Goal: Task Accomplishment & Management: Complete application form

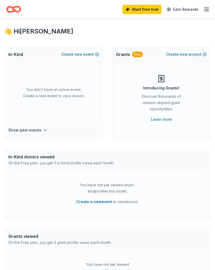
click at [45, 159] on div "In-Kind donors viewed" at bounding box center [61, 157] width 106 height 6
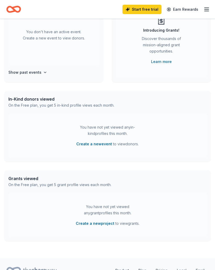
scroll to position [59, 0]
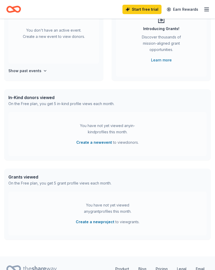
click at [102, 224] on button "Create a new project" at bounding box center [95, 222] width 38 height 6
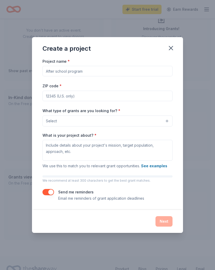
click at [84, 76] on input "Project name *" at bounding box center [107, 71] width 130 height 10
type input "Food insecurity"
click at [76, 101] on input "ZIP code *" at bounding box center [107, 96] width 130 height 10
type input "11778"
click at [80, 127] on button "Select" at bounding box center [107, 121] width 130 height 11
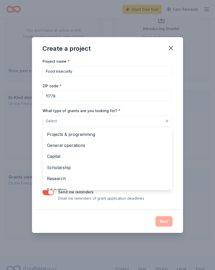
scroll to position [0, 0]
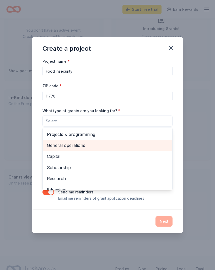
click at [82, 151] on div "General operations" at bounding box center [107, 145] width 129 height 11
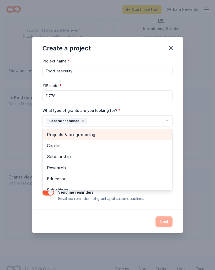
click at [87, 140] on div "Projects & programming" at bounding box center [107, 134] width 129 height 11
click at [63, 138] on span "Capital" at bounding box center [107, 134] width 121 height 7
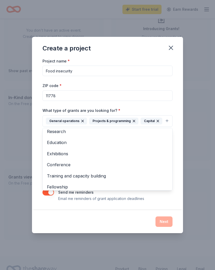
scroll to position [14, 0]
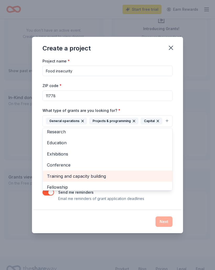
click at [101, 180] on span "Training and capacity building" at bounding box center [107, 176] width 121 height 7
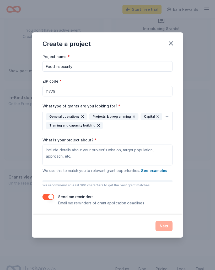
scroll to position [84, 0]
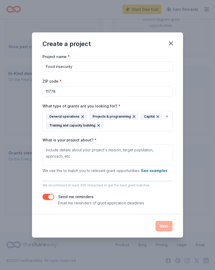
click at [156, 171] on button "See examples" at bounding box center [154, 171] width 26 height 6
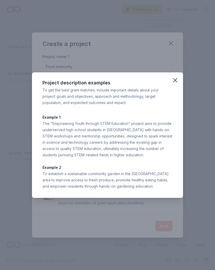
click at [174, 79] on icon "button" at bounding box center [175, 81] width 4 height 4
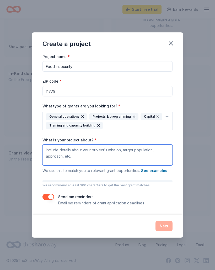
click at [91, 151] on textarea "What is your project about? *" at bounding box center [107, 155] width 130 height 21
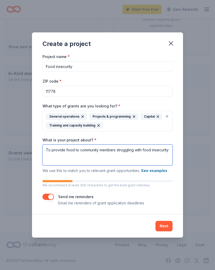
click at [73, 151] on textarea "To provide food to community members struggling with food insecurity" at bounding box center [107, 155] width 130 height 21
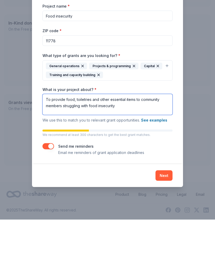
type textarea "To provide food, toiletries and other essential items to community members stru…"
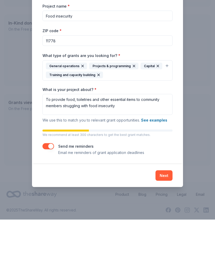
click at [164, 221] on button "Next" at bounding box center [163, 226] width 17 height 10
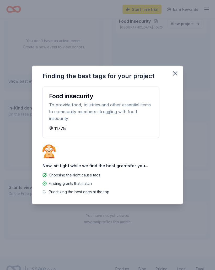
scroll to position [73, 0]
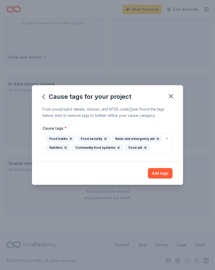
click at [158, 169] on button "Add tags" at bounding box center [160, 173] width 25 height 10
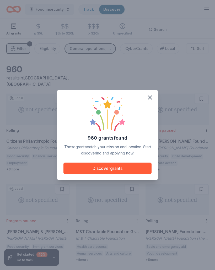
click at [130, 165] on button "Discover grants" at bounding box center [107, 169] width 88 height 12
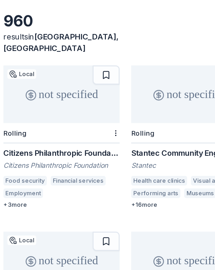
click at [47, 138] on div "Citizens Philanthropic Foundation Grant" at bounding box center [37, 141] width 63 height 6
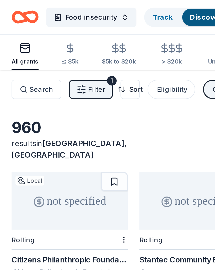
click at [48, 48] on span "Filter" at bounding box center [52, 49] width 9 height 6
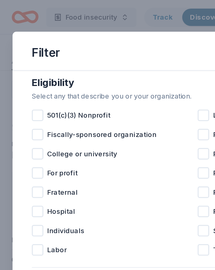
scroll to position [54, 0]
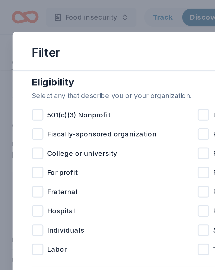
click at [21, 61] on div at bounding box center [20, 62] width 6 height 6
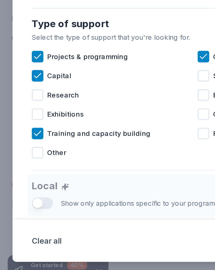
scroll to position [10, 0]
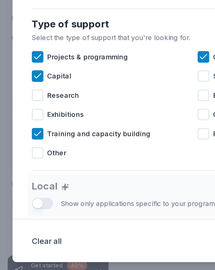
click at [24, 206] on div "Local Show only applications specific to your program's state. Start free All A…" at bounding box center [107, 223] width 180 height 35
click at [23, 206] on div "Local Show only applications specific to your program's state. Start free All A…" at bounding box center [107, 223] width 180 height 35
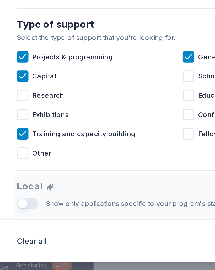
scroll to position [11, 0]
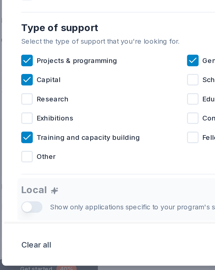
click at [17, 206] on div "Local Show only applications specific to your program's state. Start free All A…" at bounding box center [107, 223] width 180 height 35
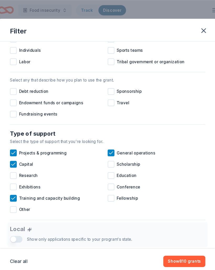
scroll to position [98, 0]
click at [17, 219] on div "Local Show only applications specific to your program's state. Start free All A…" at bounding box center [107, 223] width 180 height 35
click at [173, 242] on button "Show 810 grants" at bounding box center [178, 241] width 39 height 10
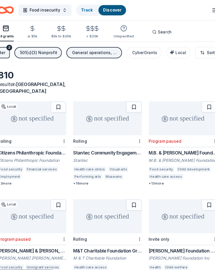
scroll to position [0, 13]
click at [170, 50] on span "Local" at bounding box center [175, 48] width 10 height 4
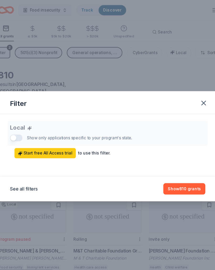
click at [192, 94] on icon "button" at bounding box center [195, 95] width 7 height 7
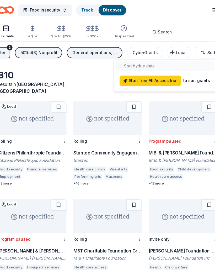
click at [173, 165] on html "Food insecurity Track Discover Start free trial Earn Rewards All grants ≤ $5k $…" at bounding box center [107, 135] width 215 height 270
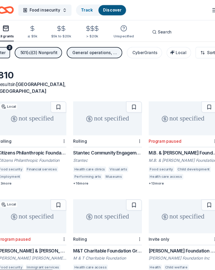
click at [134, 49] on div "CyberGrants" at bounding box center [141, 49] width 23 height 6
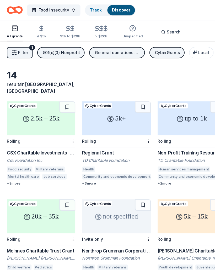
click at [44, 138] on div "CSX Charitable Investments- Pride in Service Grants" at bounding box center [37, 141] width 63 height 6
click at [100, 141] on div "Regional Grant" at bounding box center [107, 141] width 63 height 6
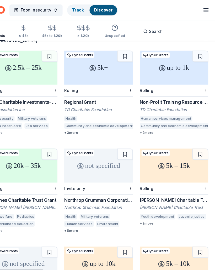
scroll to position [47, 0]
click at [102, 182] on div "Northrop Grumman Corporation Corporate Contributions" at bounding box center [107, 185] width 63 height 6
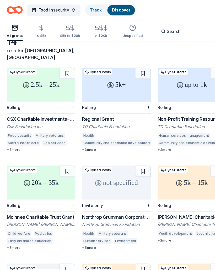
scroll to position [0, 0]
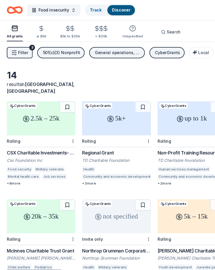
click at [155, 47] on div "CyberGrants" at bounding box center [154, 49] width 23 height 6
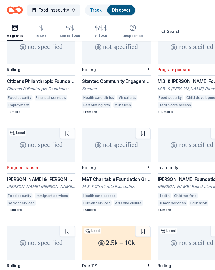
scroll to position [67, 0]
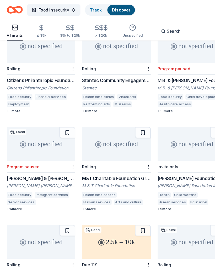
click at [172, 162] on div "[PERSON_NAME] Foundation Grant" at bounding box center [176, 165] width 63 height 6
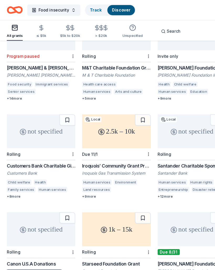
scroll to position [170, 0]
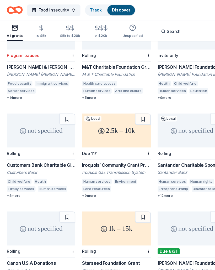
click at [44, 150] on div "Customers Bank Charitable Giving" at bounding box center [37, 153] width 63 height 6
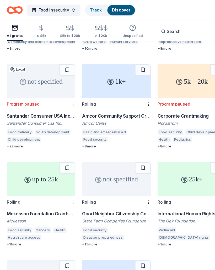
scroll to position [397, 0]
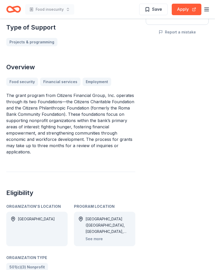
scroll to position [121, 0]
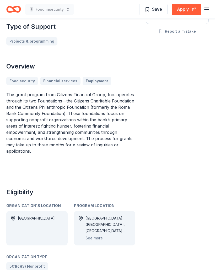
click at [100, 238] on button "See more" at bounding box center [93, 239] width 17 height 6
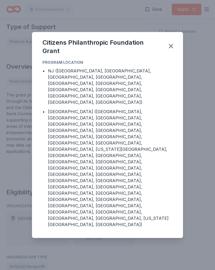
scroll to position [121, 0]
click at [171, 52] on button "button" at bounding box center [171, 47] width 12 height 12
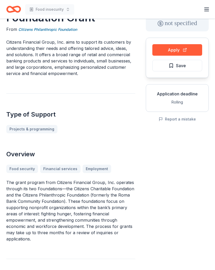
scroll to position [0, 0]
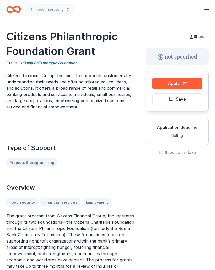
click at [14, 34] on h1 "Citizens Philanthropic Foundation Grant" at bounding box center [70, 43] width 129 height 29
click at [37, 37] on h1 "Citizens Philanthropic Foundation Grant" at bounding box center [70, 43] width 129 height 29
click at [65, 37] on h1 "Citizens Philanthropic Foundation Grant" at bounding box center [70, 43] width 129 height 29
click at [72, 38] on h1 "Citizens Philanthropic Foundation Grant" at bounding box center [70, 43] width 129 height 29
click at [69, 45] on h1 "Citizens Philanthropic Foundation Grant" at bounding box center [70, 43] width 129 height 29
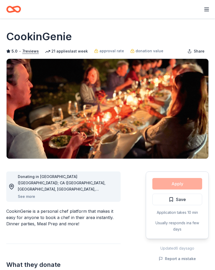
scroll to position [24, 0]
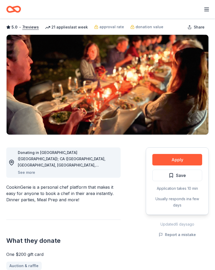
click at [178, 40] on img at bounding box center [108, 85] width 202 height 100
